Goal: Information Seeking & Learning: Learn about a topic

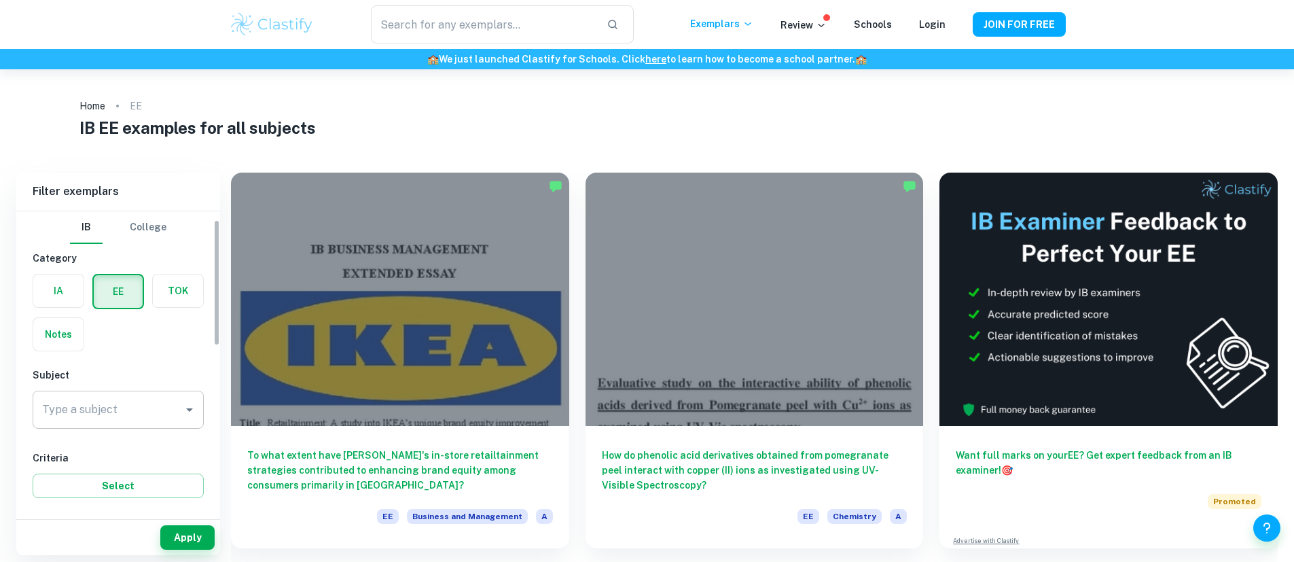
scroll to position [81, 0]
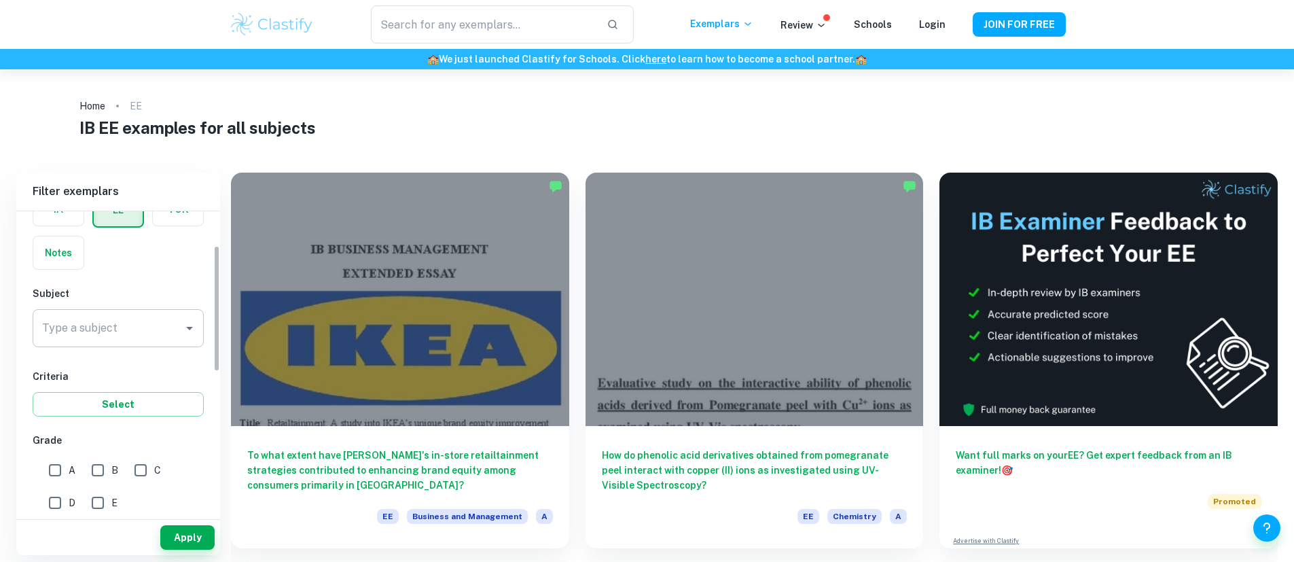
click at [142, 325] on input "Type a subject" at bounding box center [108, 328] width 139 height 26
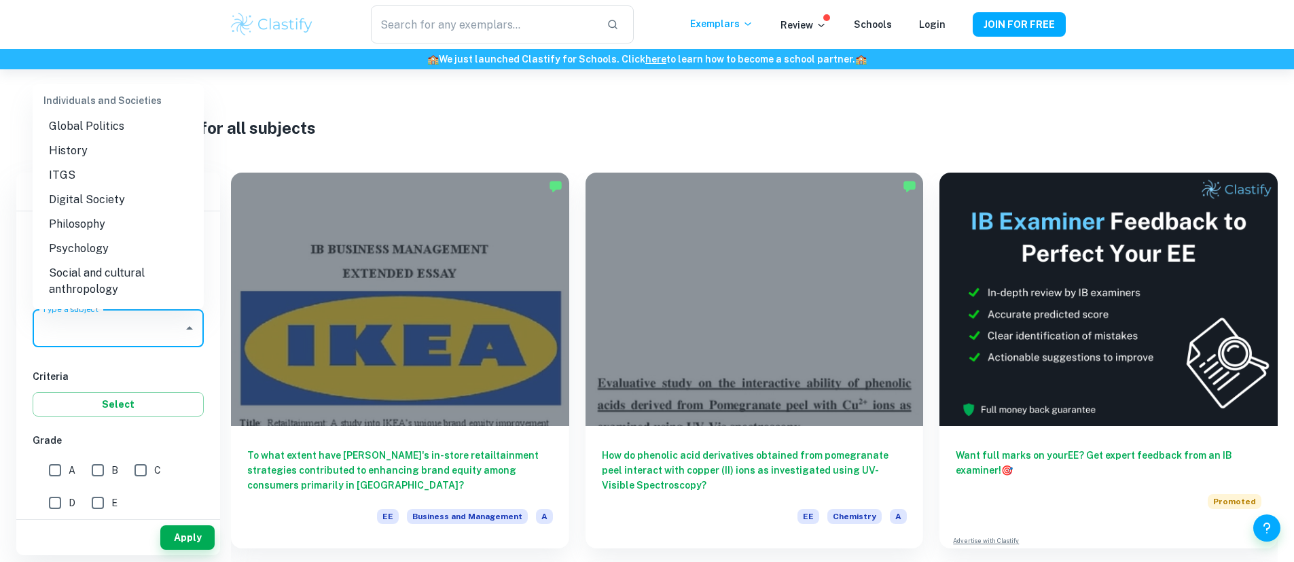
scroll to position [1222, 0]
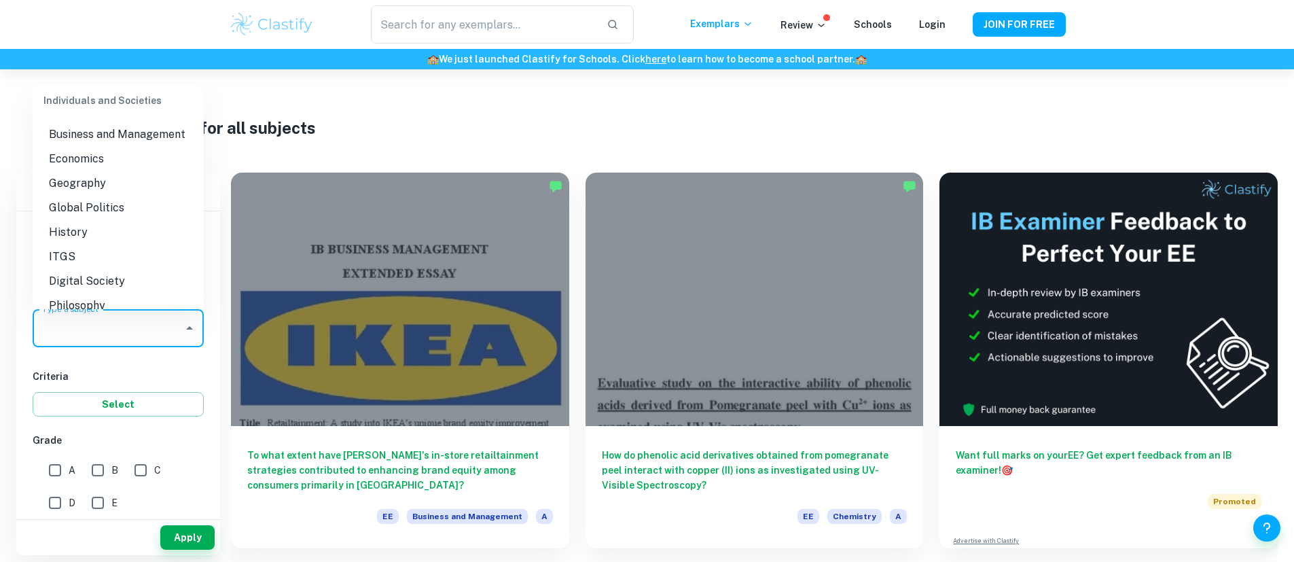
click at [86, 171] on li "Economics" at bounding box center [118, 159] width 171 height 24
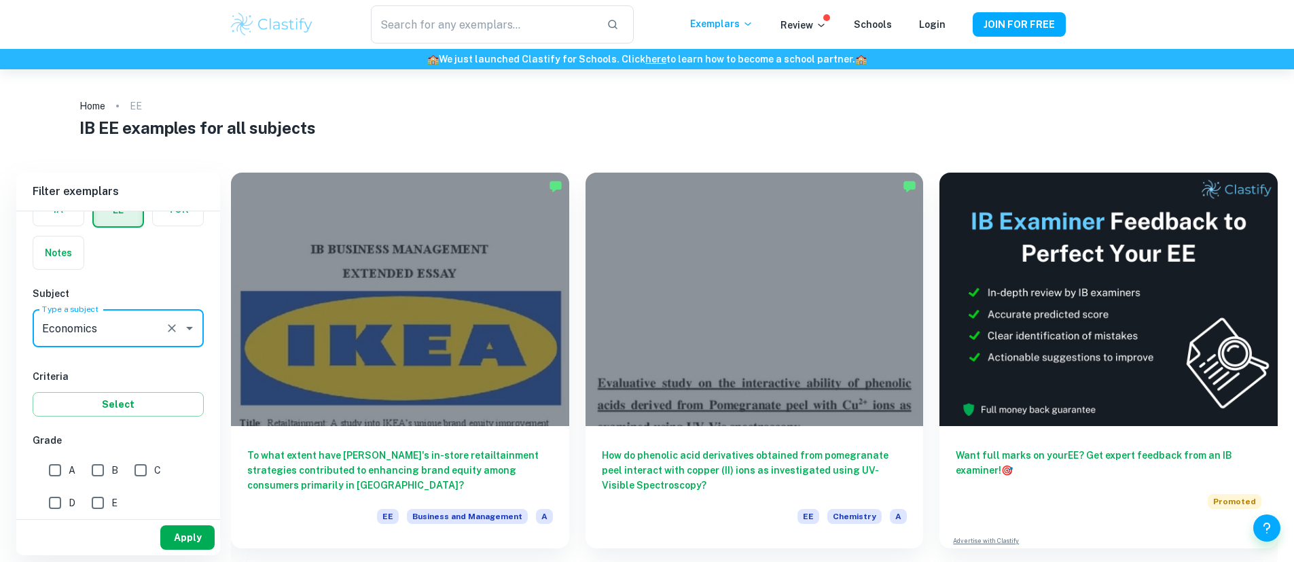
click at [187, 543] on button "Apply" at bounding box center [187, 537] width 54 height 24
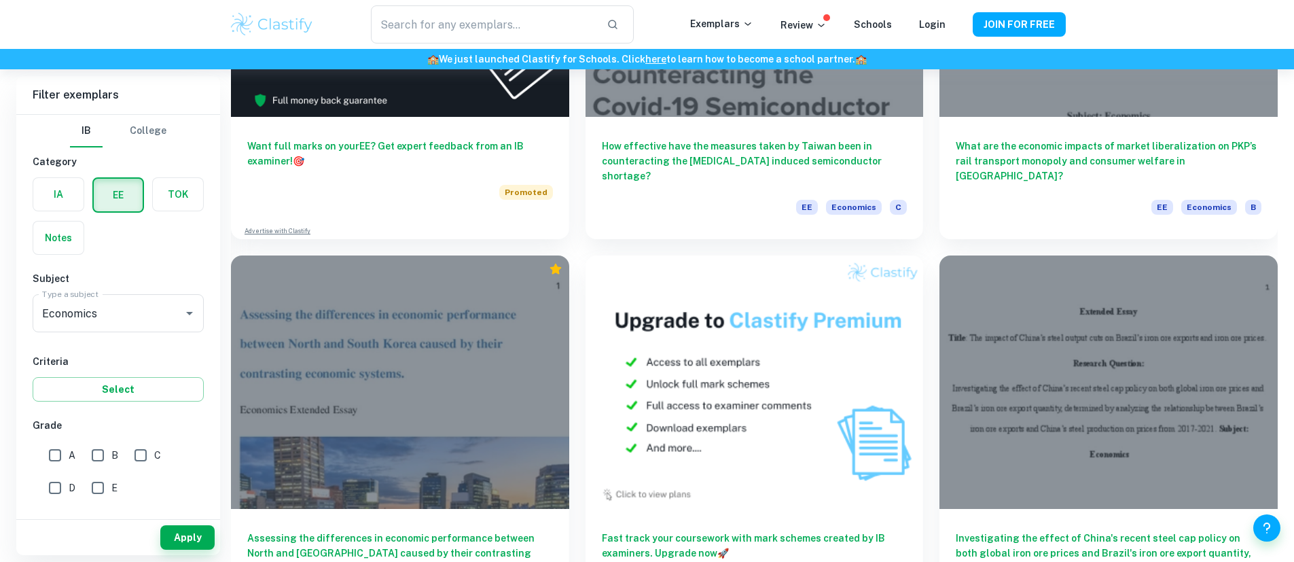
scroll to position [2689, 0]
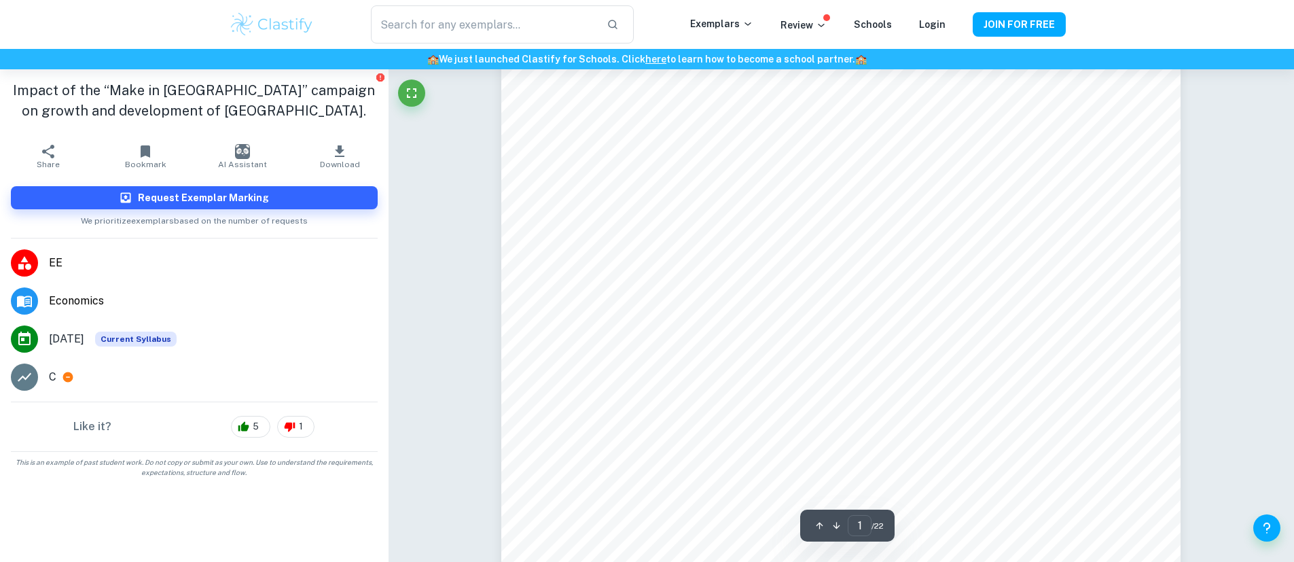
scroll to position [407, 0]
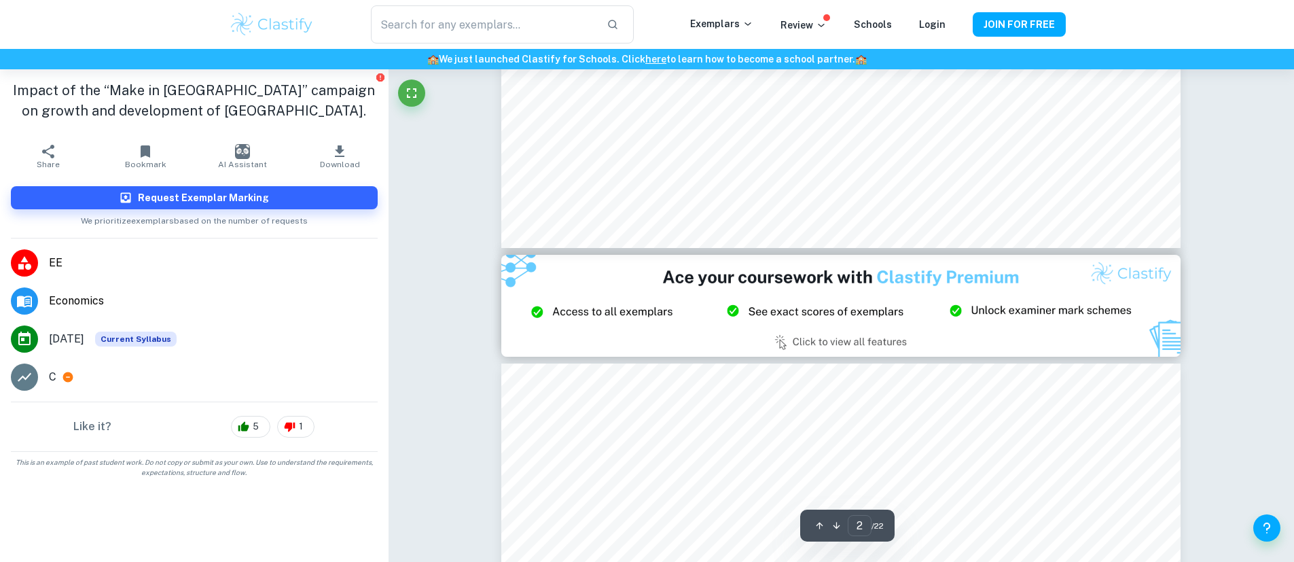
type input "3"
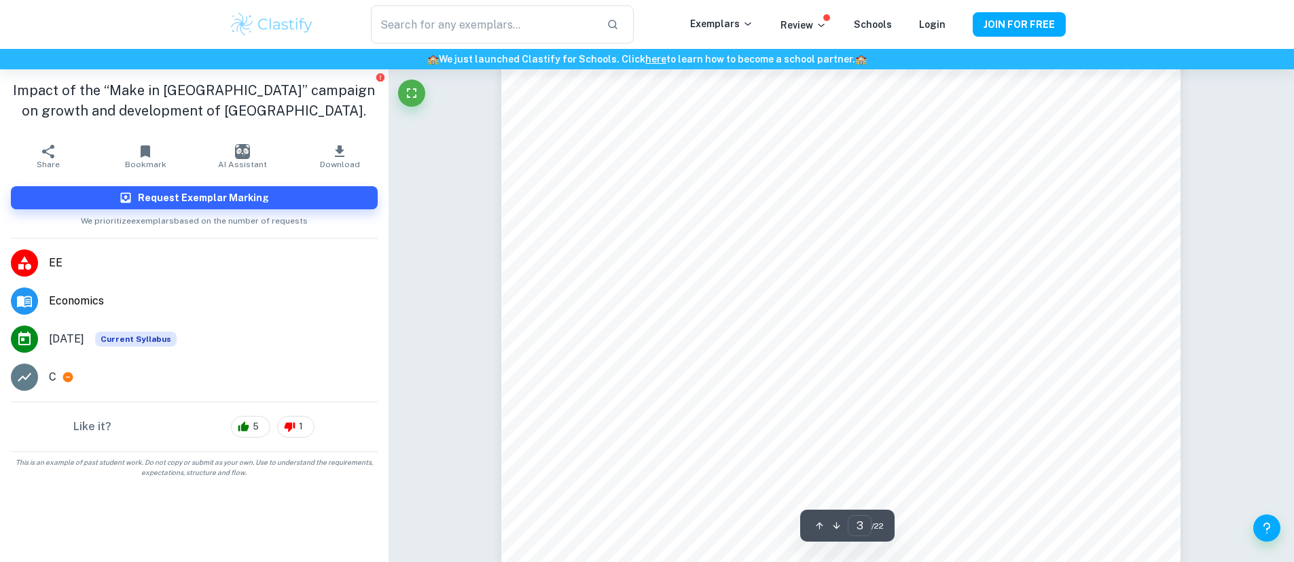
scroll to position [2363, 0]
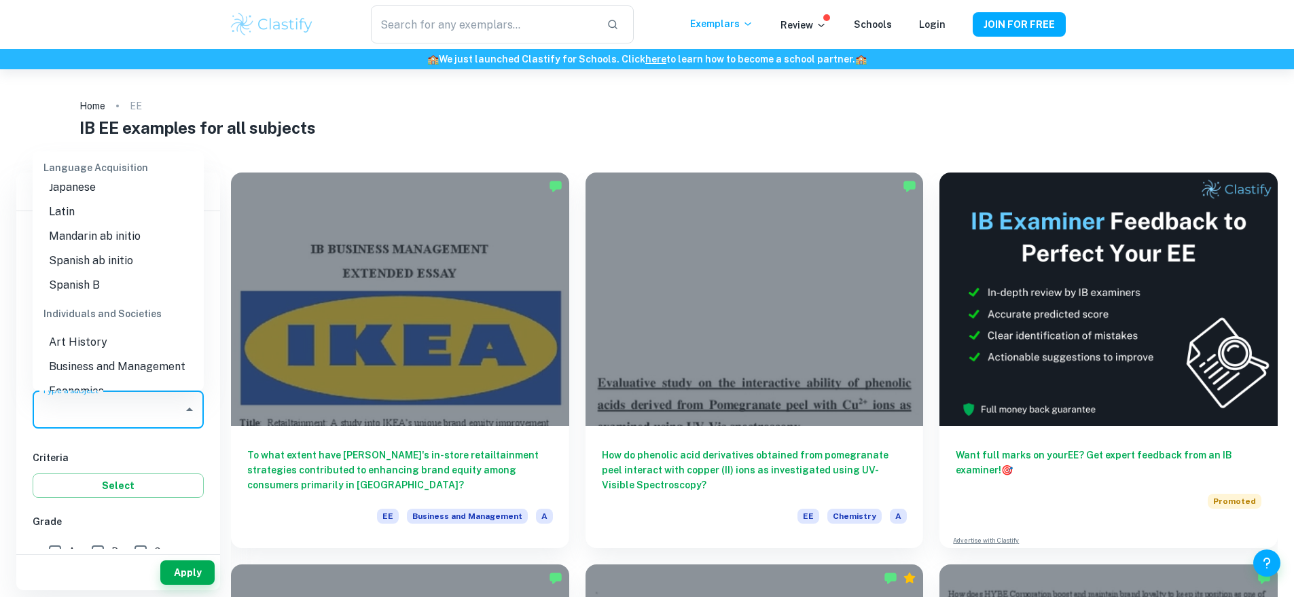
scroll to position [1141, 0]
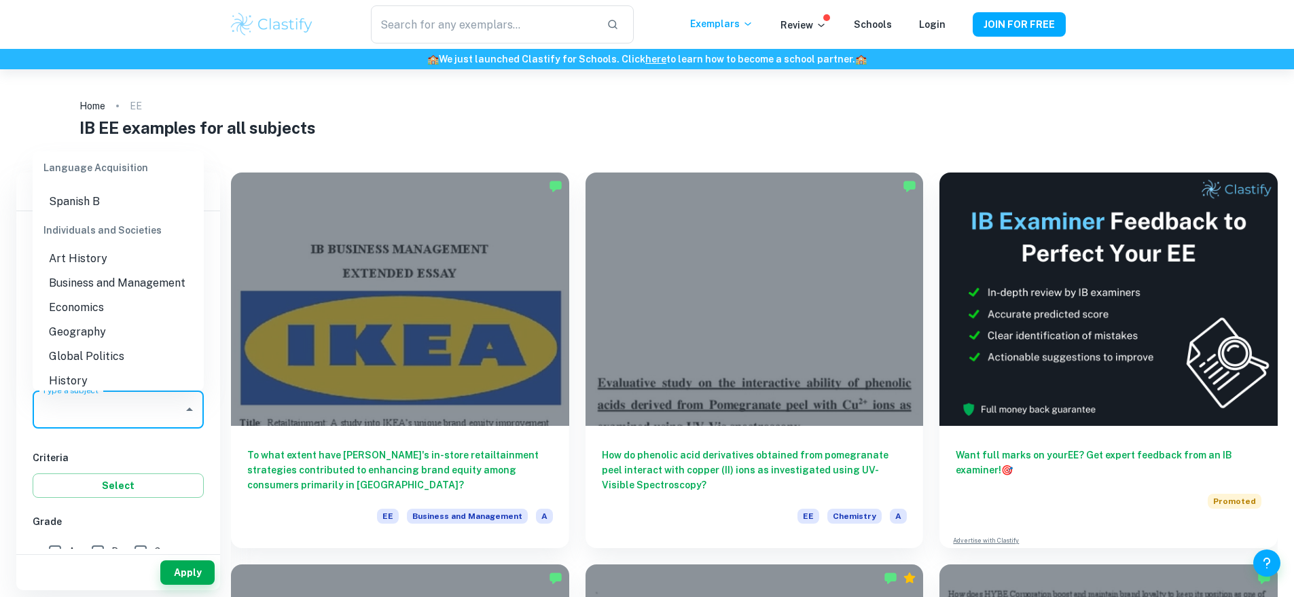
click at [107, 318] on li "Economics" at bounding box center [118, 307] width 171 height 24
type input "Economics"
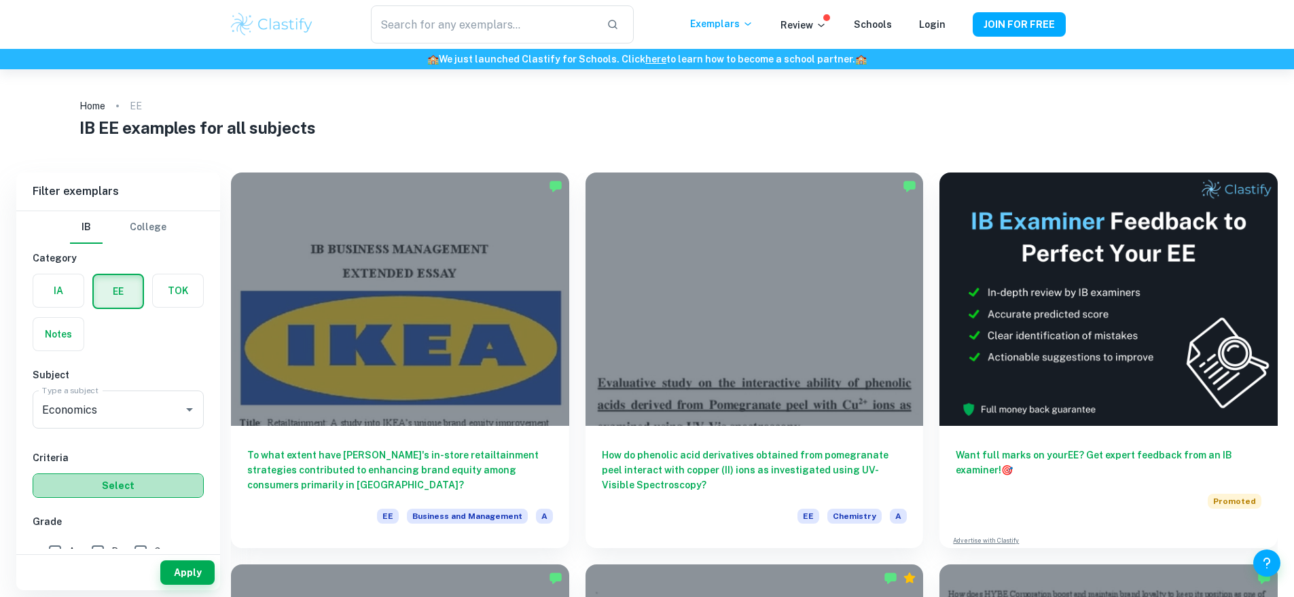
click at [133, 486] on button "Select" at bounding box center [118, 485] width 171 height 24
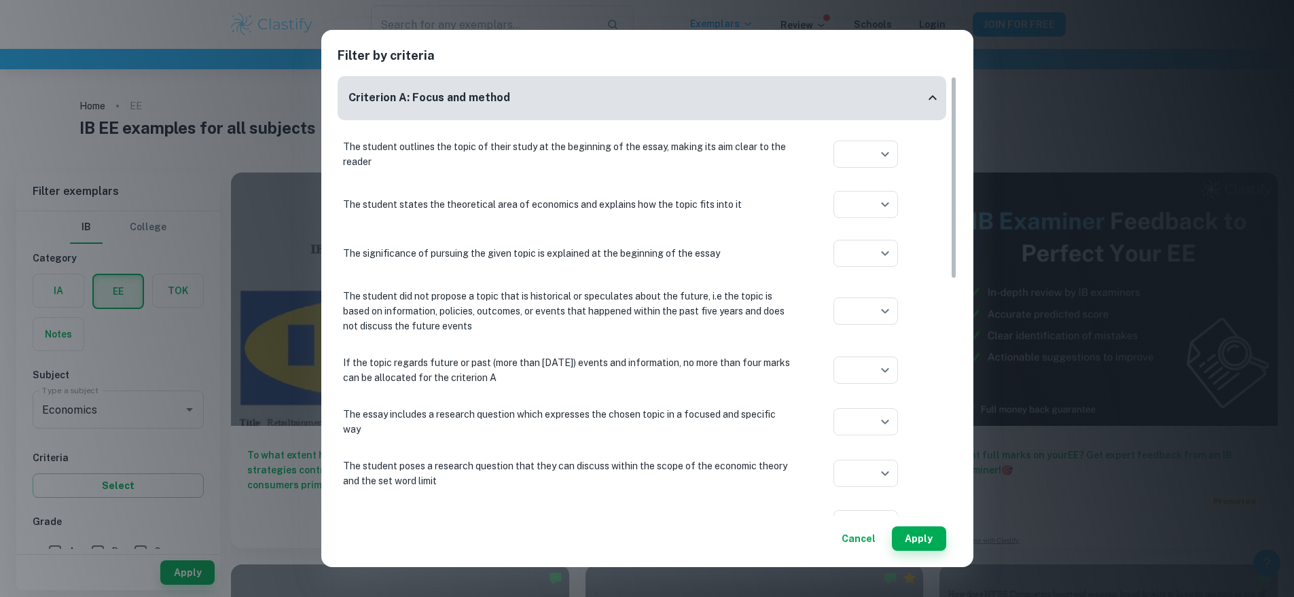
click at [881, 539] on div "Cancel Apply" at bounding box center [647, 532] width 619 height 35
click at [875, 539] on button "Cancel" at bounding box center [858, 538] width 45 height 24
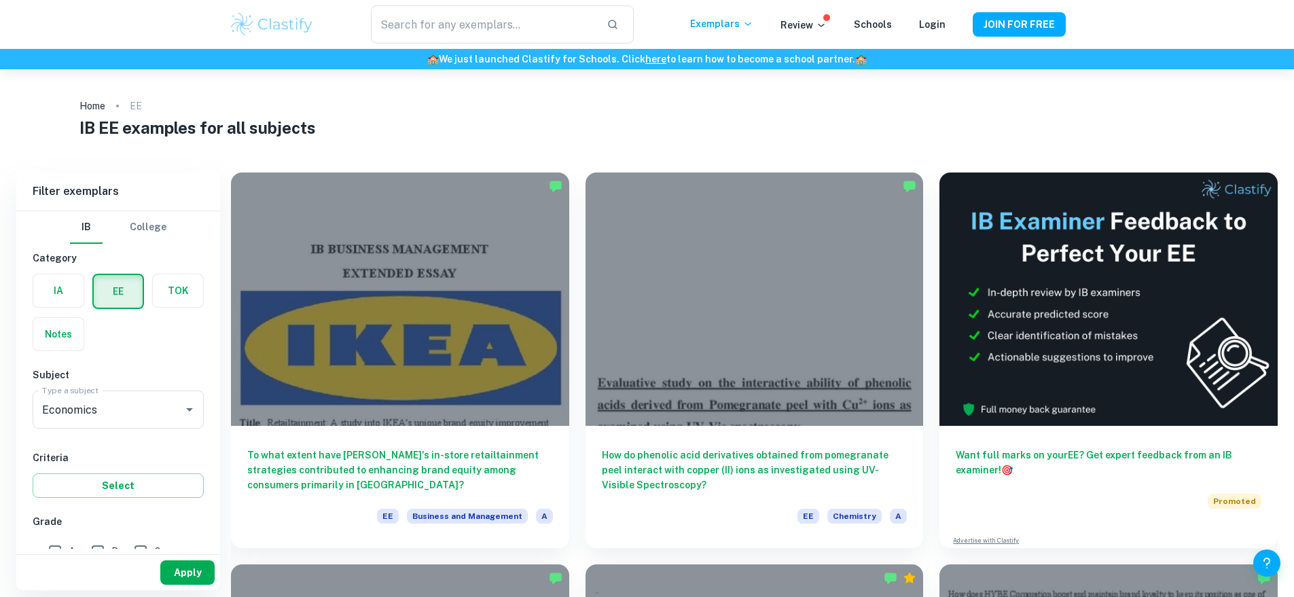
click at [187, 572] on button "Apply" at bounding box center [187, 572] width 54 height 24
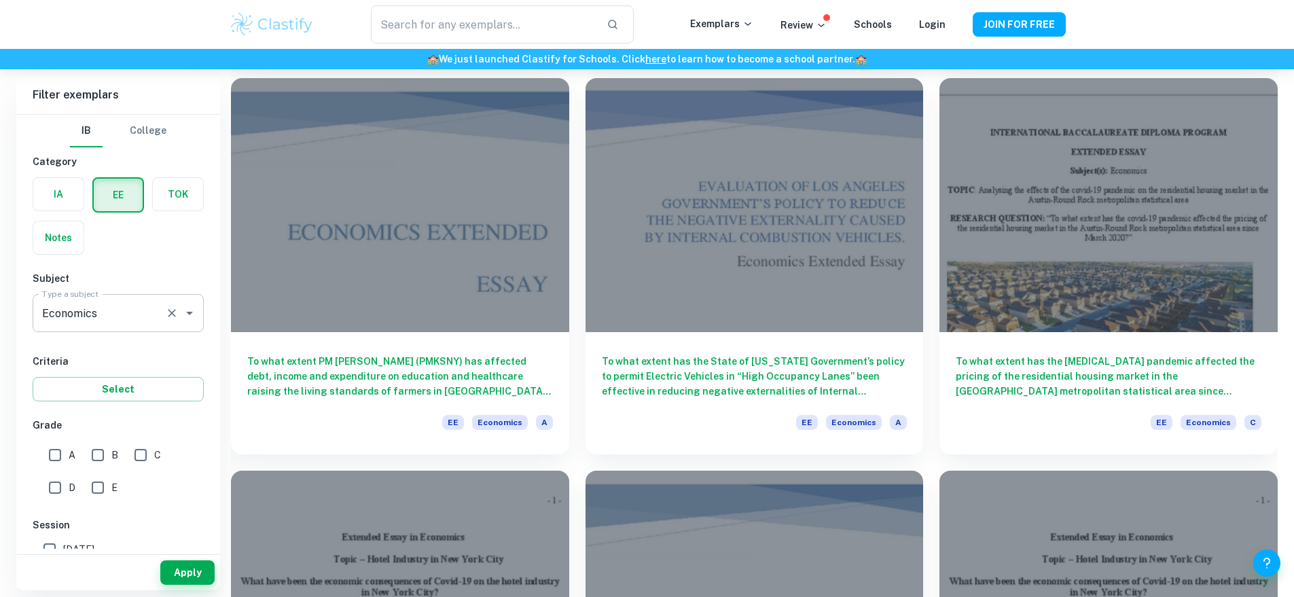
click at [155, 318] on input "Economics" at bounding box center [99, 313] width 121 height 26
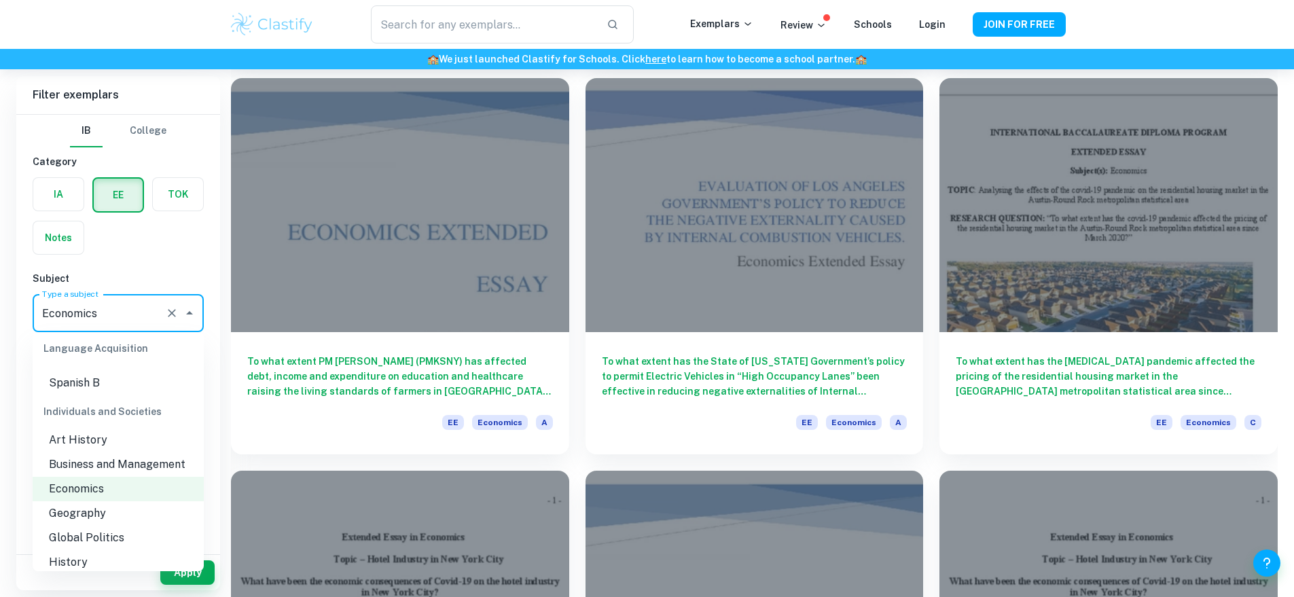
scroll to position [1168, 0]
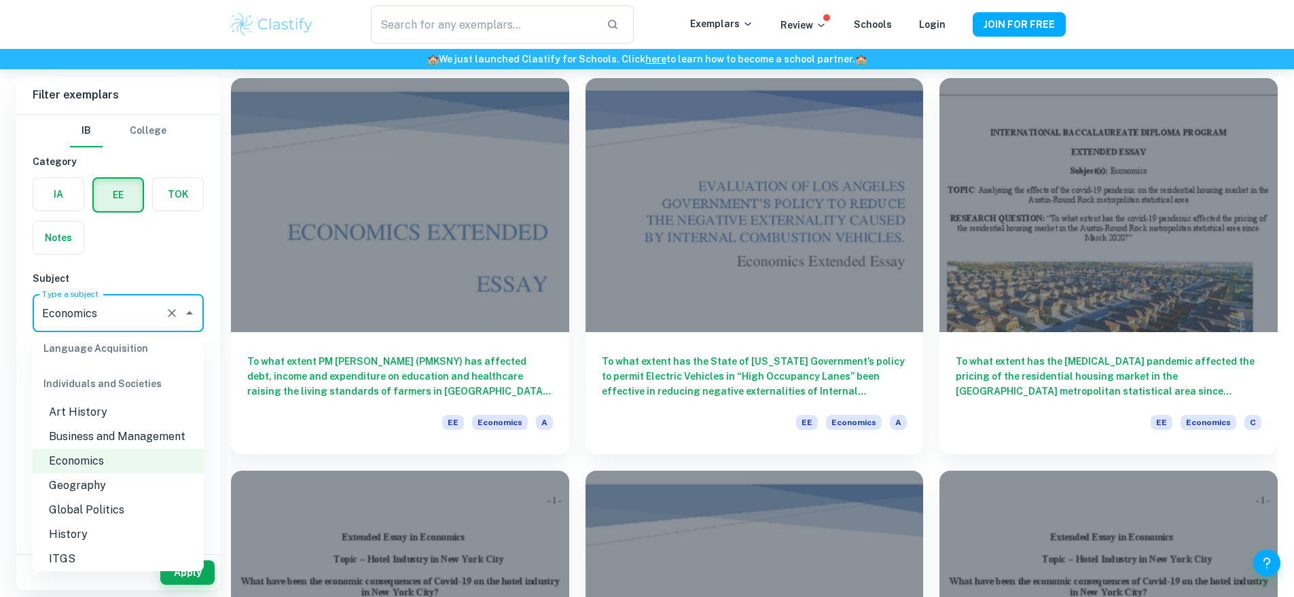
click at [135, 441] on li "Business and Management" at bounding box center [118, 436] width 171 height 24
type input "Business and Management"
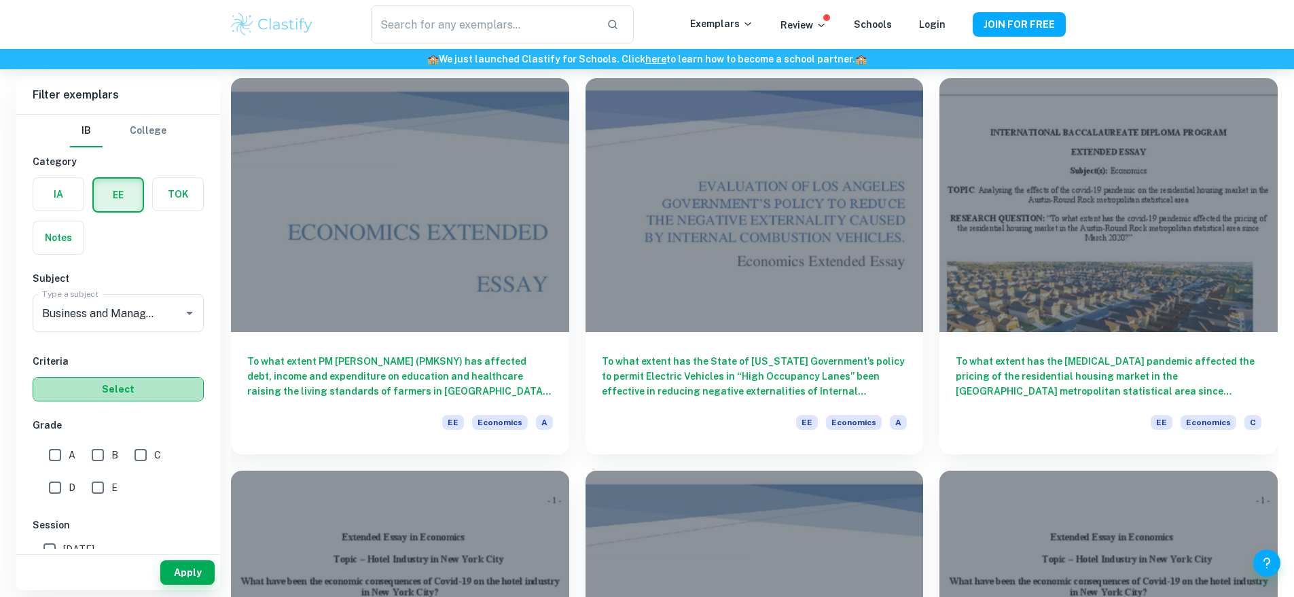
click at [135, 390] on button "Select" at bounding box center [118, 389] width 171 height 24
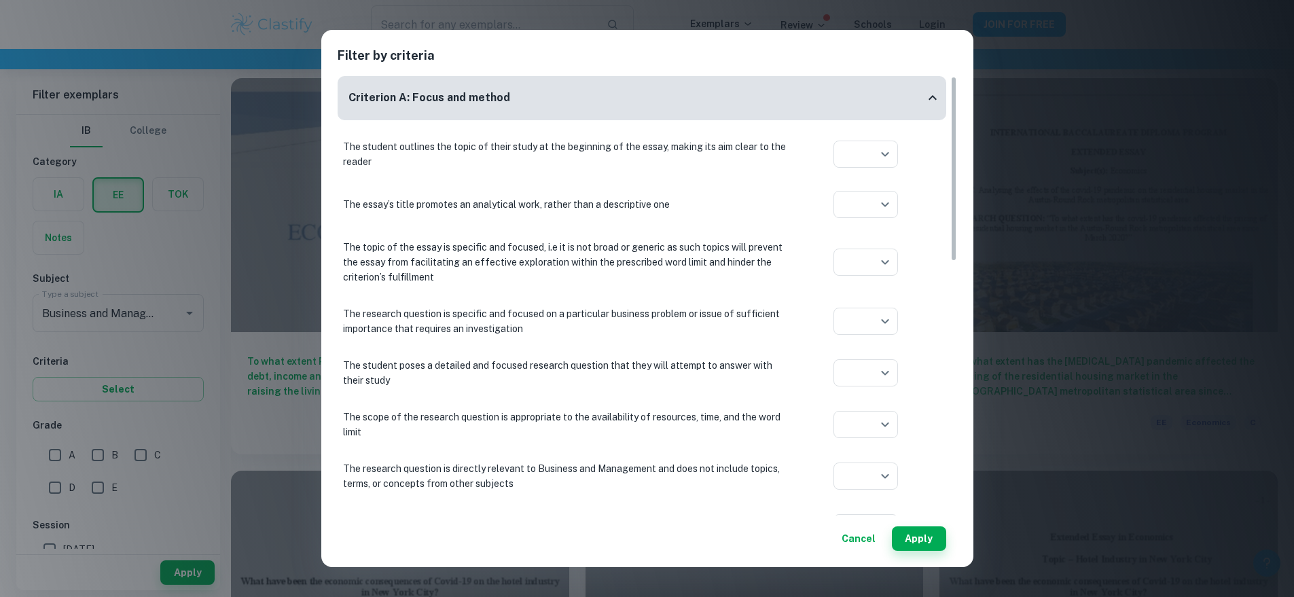
click at [139, 344] on div "Filter by criteria Criterion A: Focus and method The student outlines the topic…" at bounding box center [647, 298] width 1294 height 597
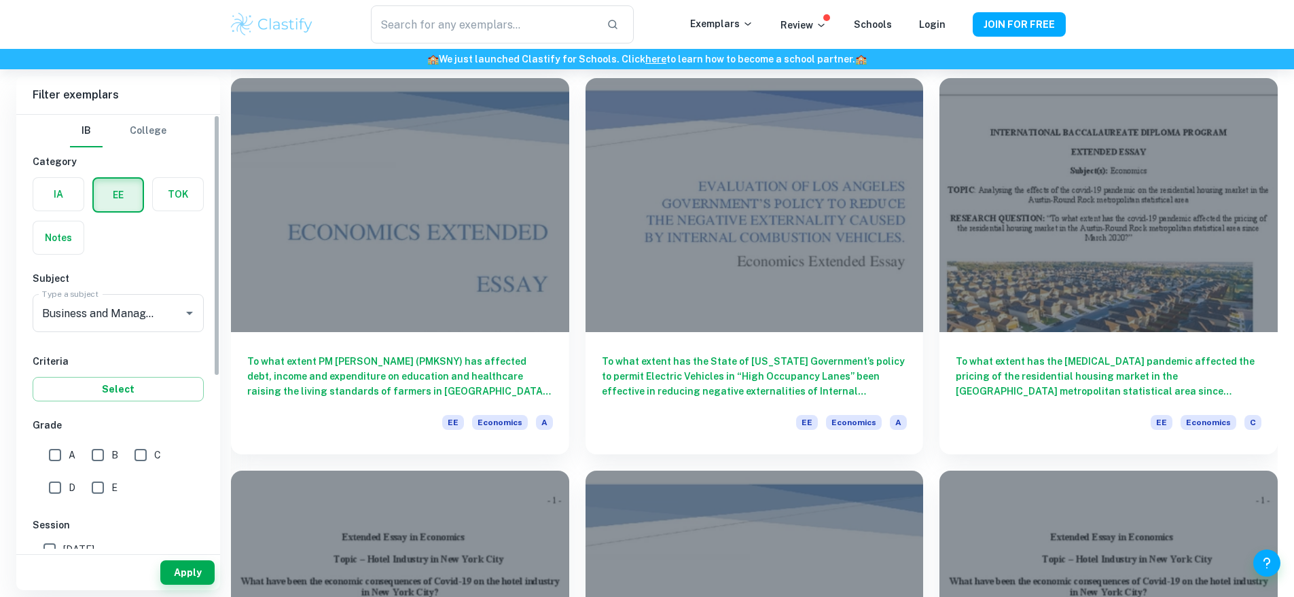
click at [178, 585] on div "Apply" at bounding box center [118, 572] width 204 height 35
click at [181, 572] on button "Apply" at bounding box center [187, 572] width 54 height 24
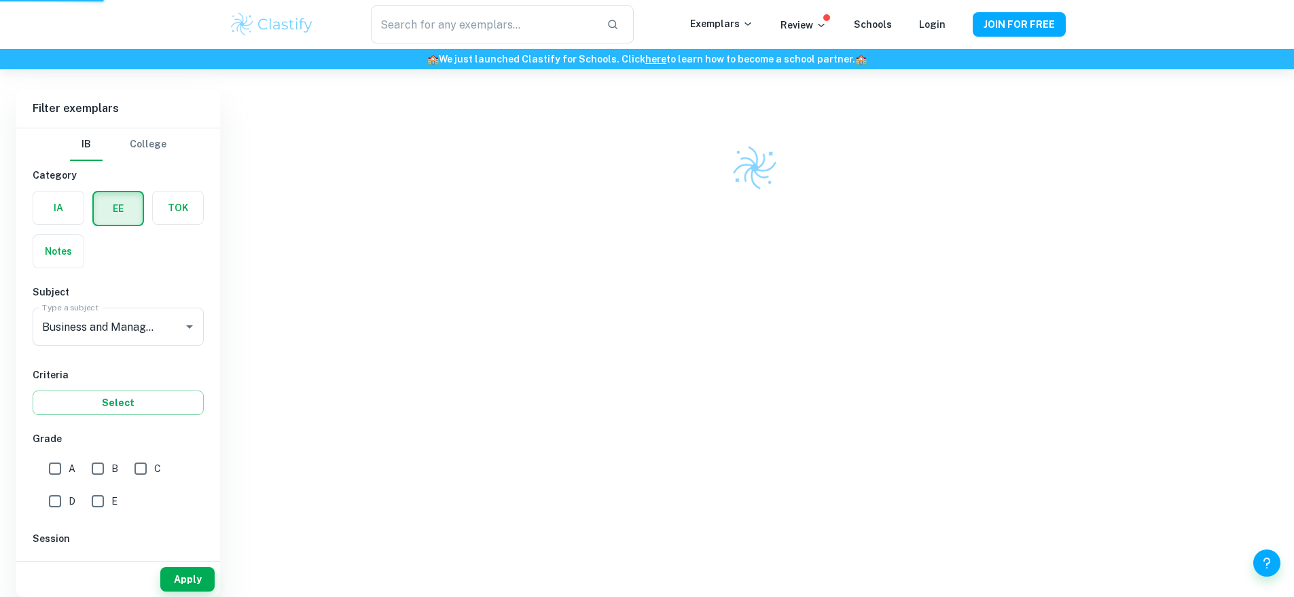
scroll to position [69, 0]
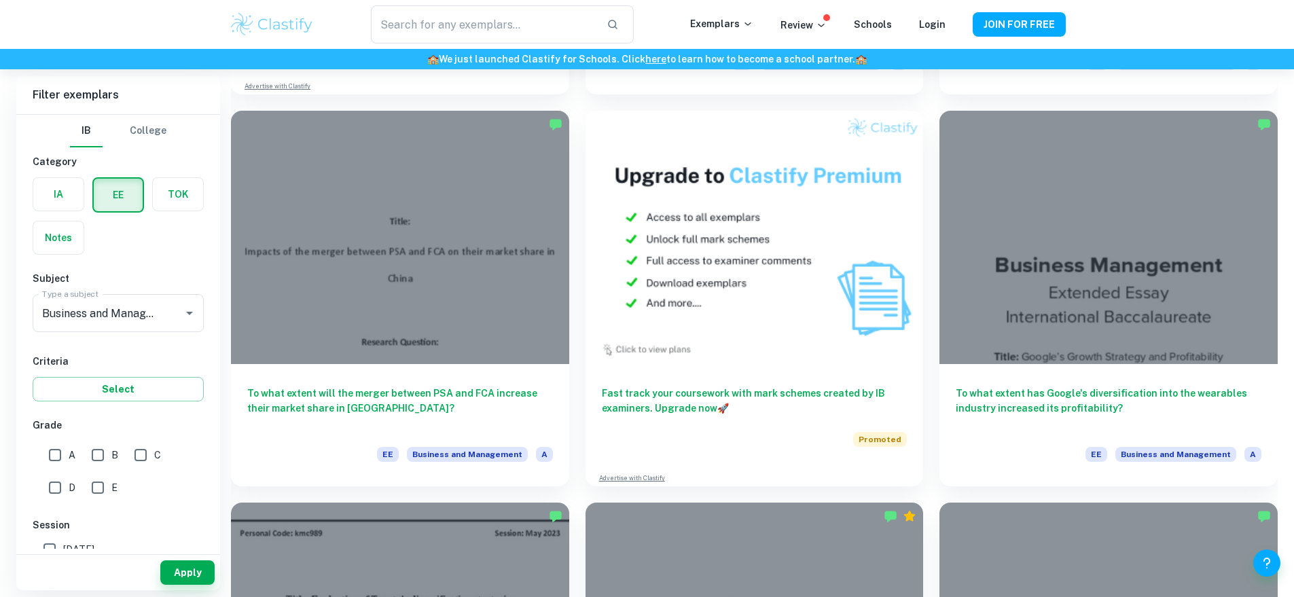
scroll to position [2852, 0]
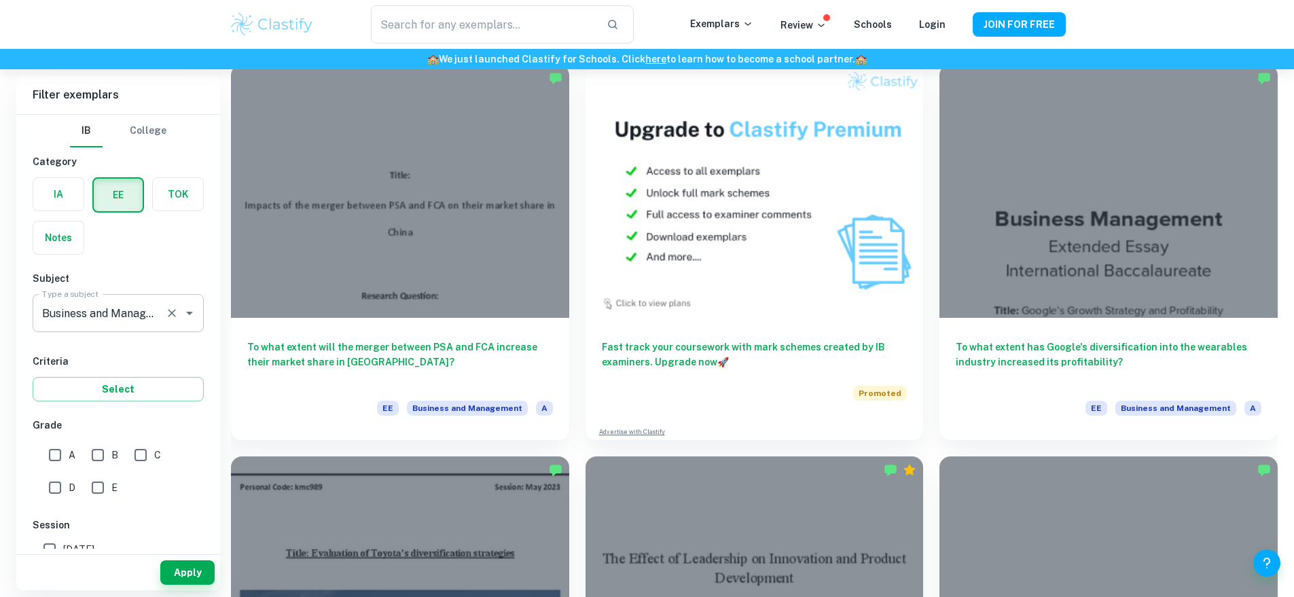
click at [158, 323] on input "Business and Management" at bounding box center [99, 313] width 121 height 26
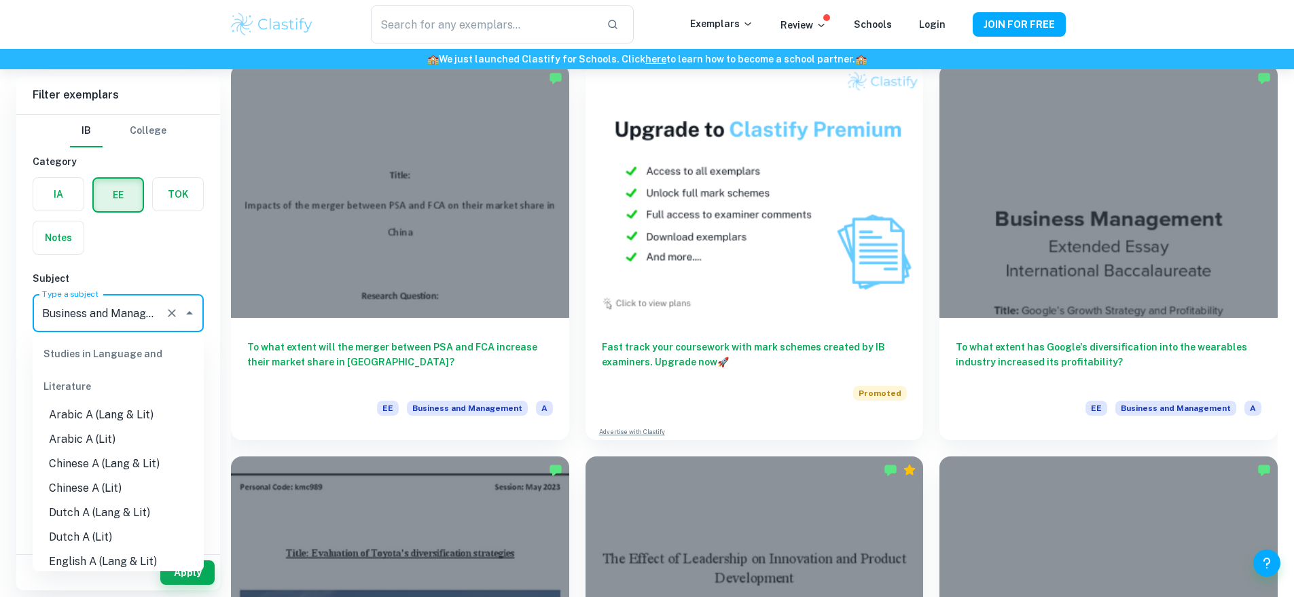
scroll to position [1062, 0]
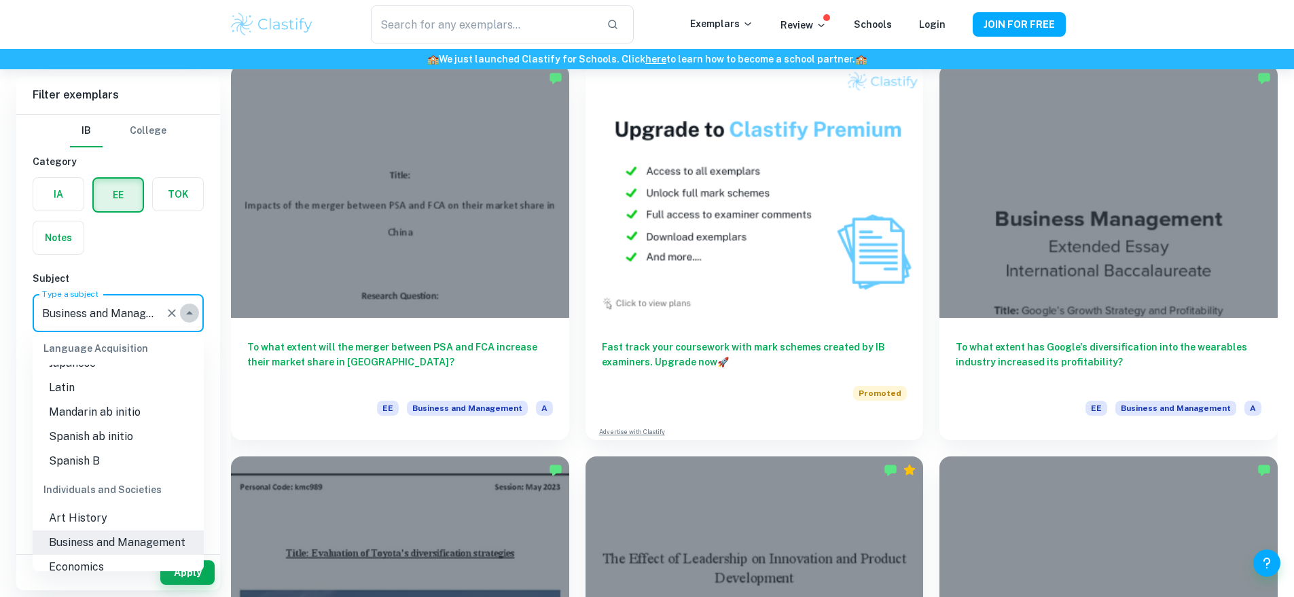
click at [188, 322] on button "Close" at bounding box center [189, 313] width 19 height 19
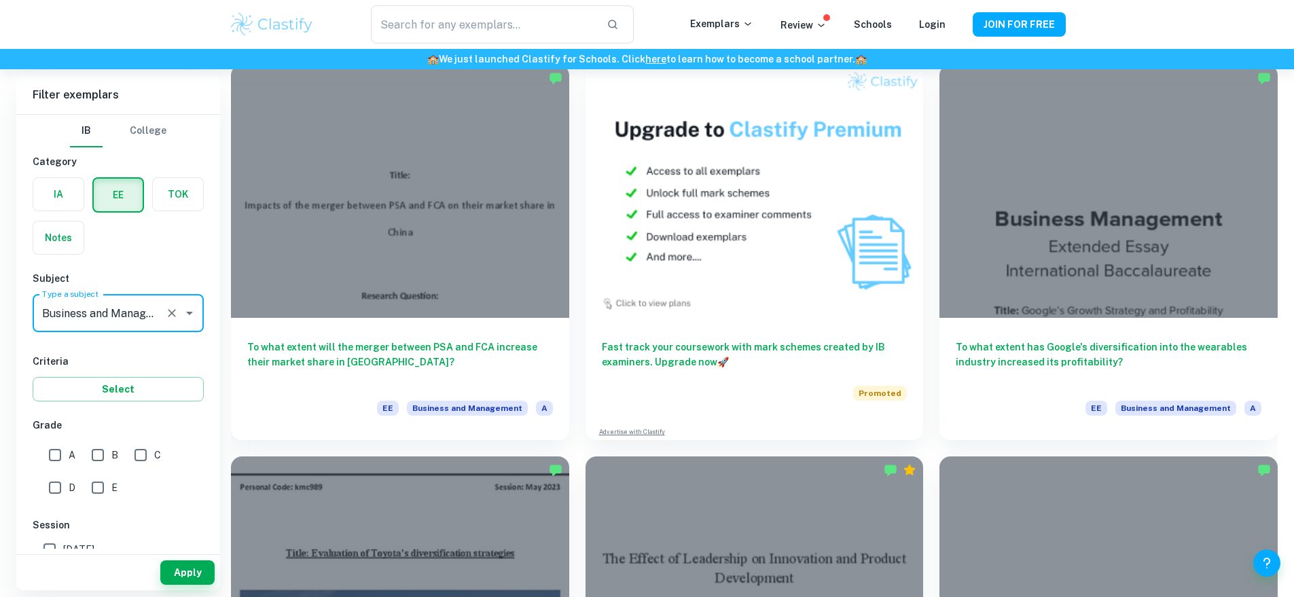
click at [170, 321] on button "Clear" at bounding box center [171, 313] width 19 height 19
click at [187, 314] on icon "Open" at bounding box center [189, 313] width 16 height 16
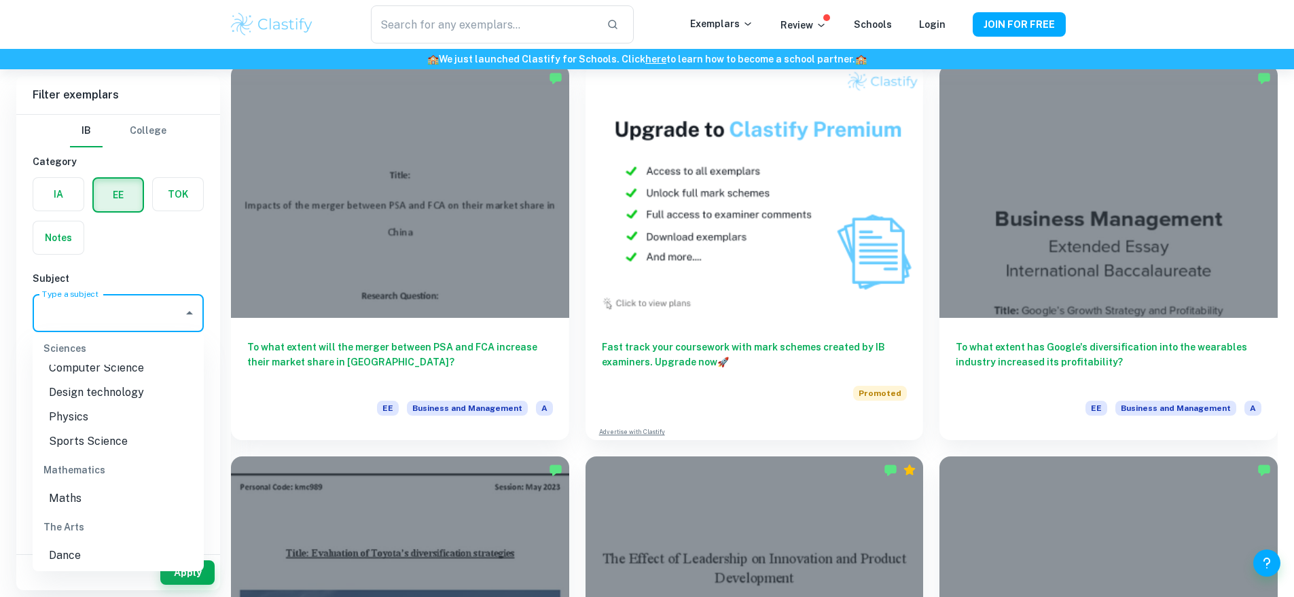
scroll to position [1630, 0]
click at [121, 484] on li "Maths" at bounding box center [118, 472] width 171 height 24
type input "Maths"
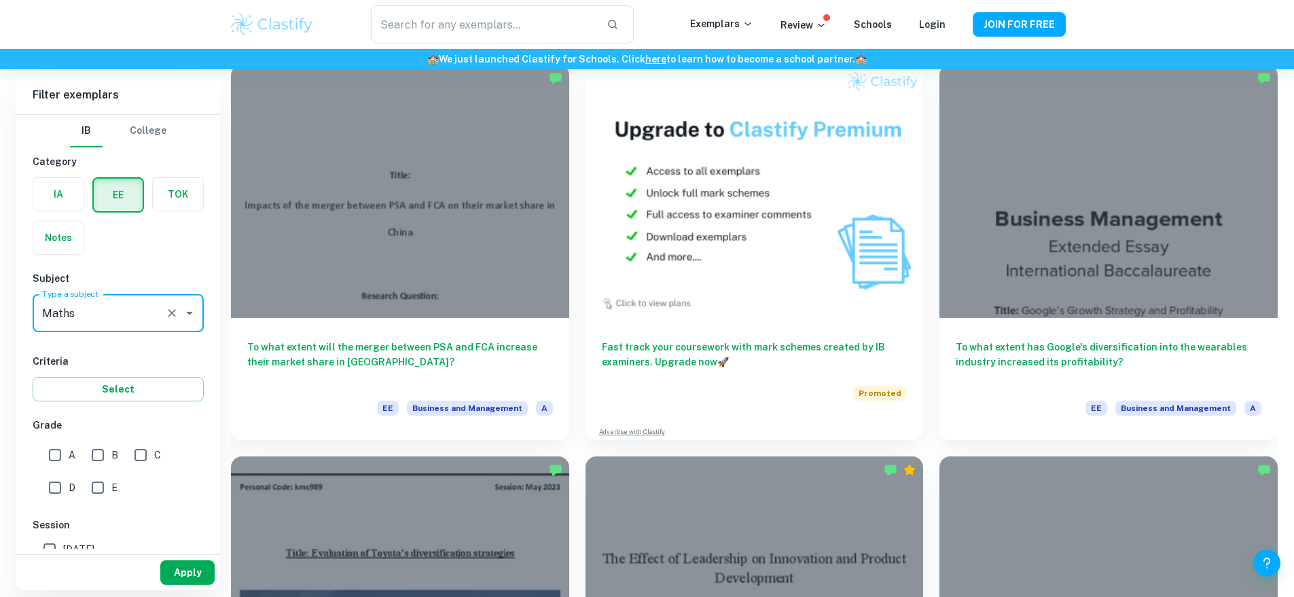
click at [179, 572] on button "Apply" at bounding box center [187, 572] width 54 height 24
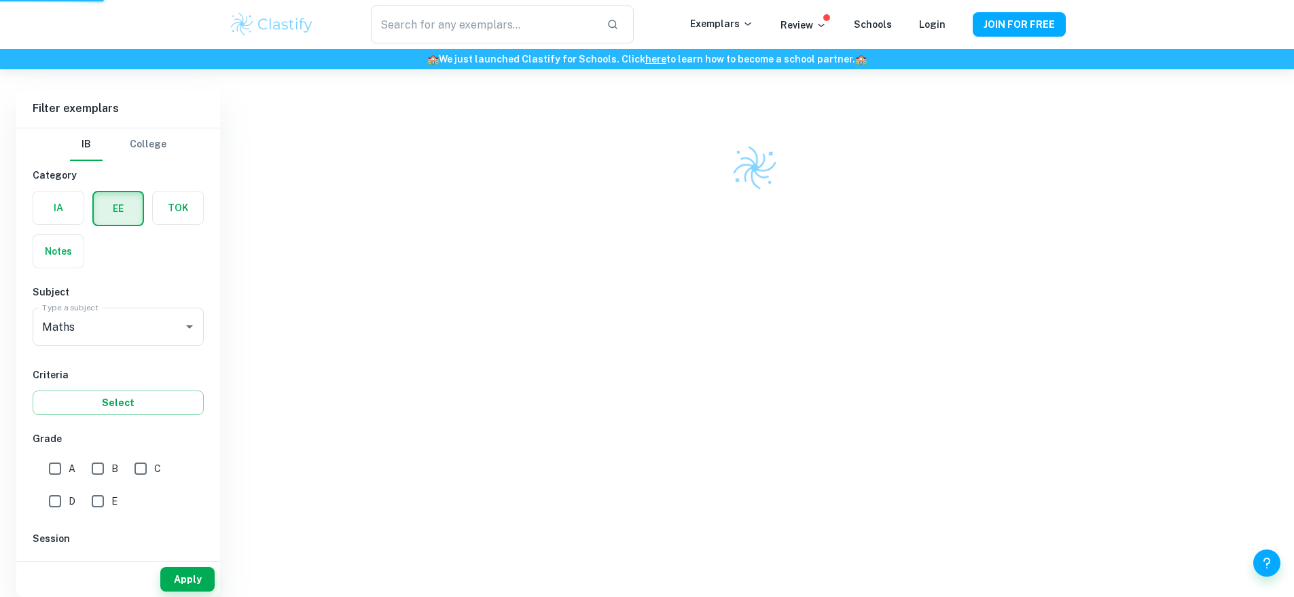
scroll to position [69, 0]
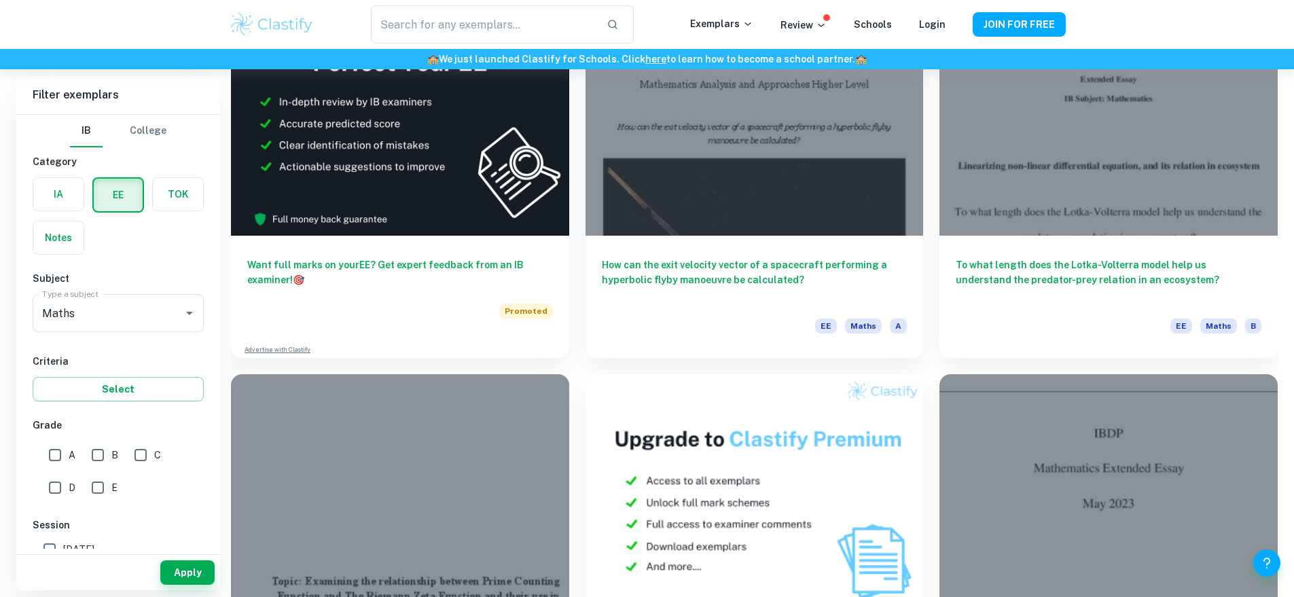
scroll to position [2363, 0]
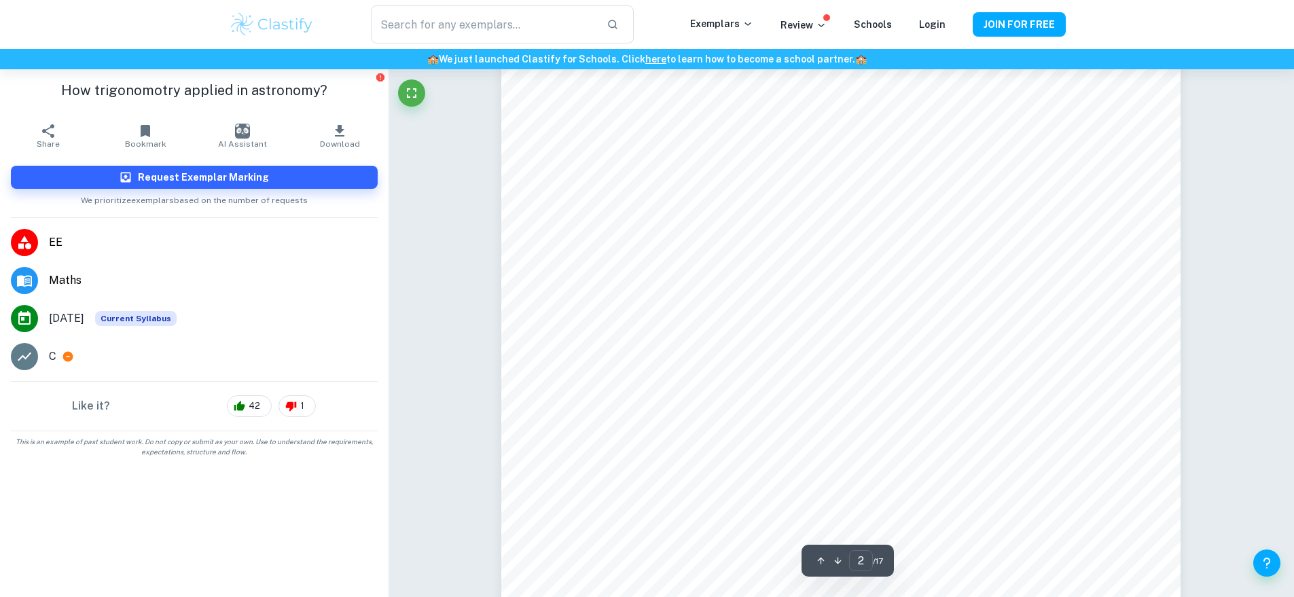
scroll to position [1222, 0]
type input "4"
